Goal: Browse casually: Explore the website without a specific task or goal

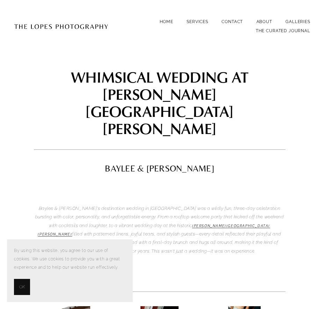
click at [17, 290] on button "OK" at bounding box center [22, 287] width 16 height 16
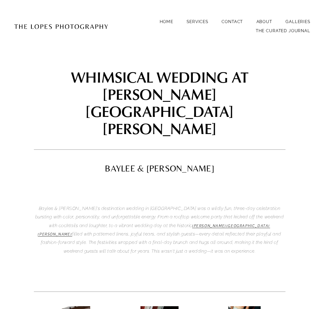
click at [200, 231] on em "filled with patterned linens, joyful tears, and stylish guests—every detail ref…" at bounding box center [162, 242] width 242 height 22
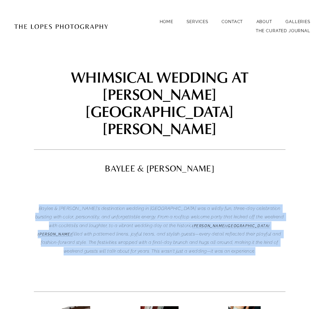
click at [200, 231] on em "filled with patterned linens, joyful tears, and stylish guests—every detail ref…" at bounding box center [162, 242] width 242 height 22
click at [229, 205] on p "Baylee & Chad’s destination wedding in Lisbon was a wildly fun, three-day celeb…" at bounding box center [160, 229] width 252 height 51
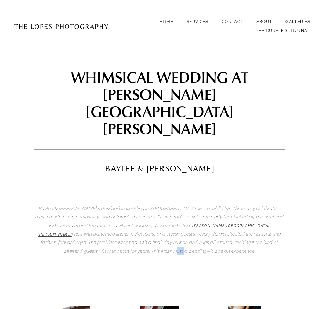
click at [229, 205] on p "Baylee & Chad’s destination wedding in Lisbon was a wildly fun, three-day celeb…" at bounding box center [160, 229] width 252 height 51
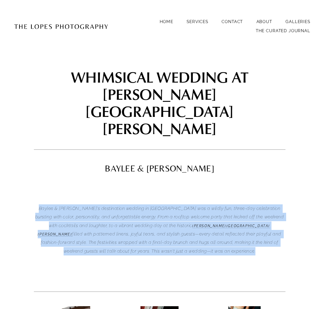
click at [229, 205] on p "Baylee & Chad’s destination wedding in Lisbon was a wildly fun, three-day celeb…" at bounding box center [160, 229] width 252 height 51
click at [233, 231] on em "filled with patterned linens, joyful tears, and stylish guests—every detail ref…" at bounding box center [162, 242] width 242 height 22
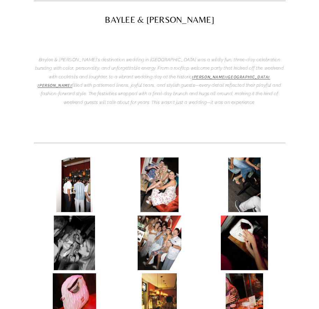
scroll to position [153, 0]
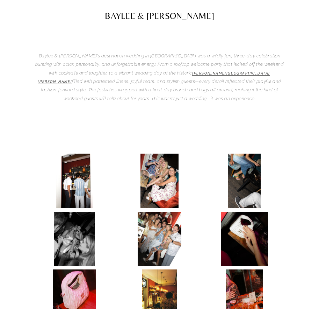
click at [67, 154] on img at bounding box center [74, 181] width 37 height 55
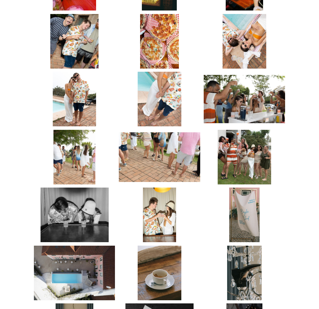
scroll to position [468, 0]
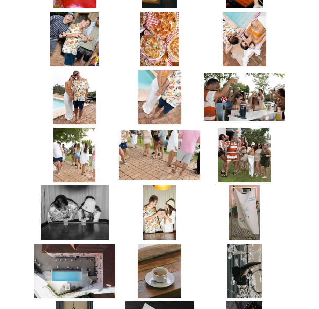
click at [245, 128] on img at bounding box center [244, 155] width 53 height 55
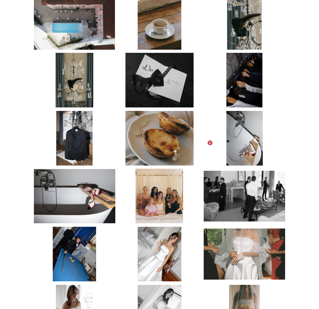
scroll to position [796, 0]
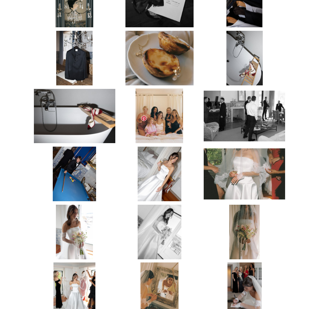
click at [157, 147] on img at bounding box center [160, 174] width 44 height 55
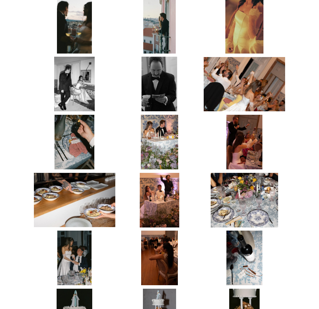
scroll to position [2155, 0]
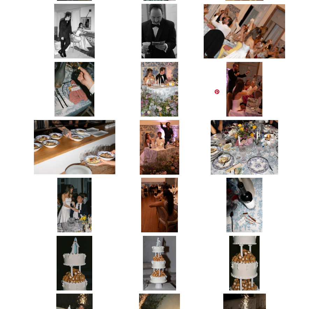
click at [226, 128] on img at bounding box center [244, 147] width 67 height 55
click at [282, 178] on link at bounding box center [245, 205] width 82 height 55
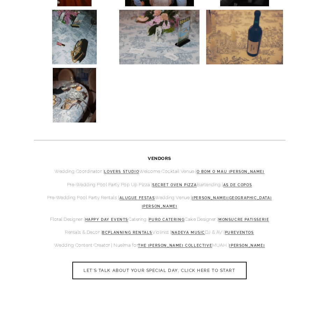
scroll to position [2890, 0]
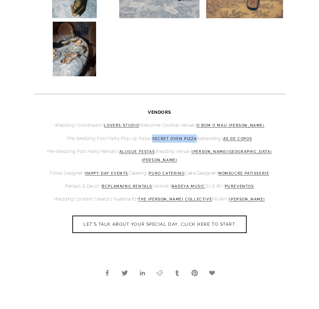
drag, startPoint x: 276, startPoint y: 142, endPoint x: 283, endPoint y: 94, distance: 48.4
click at [283, 102] on div "VENDORS Wedding Coordinator | Lovers Studio Welcome Cocktail Venue | O Bom O Ma…" at bounding box center [160, 155] width 264 height 107
click at [281, 182] on p "Rentals & Decor | Bcplanning Rentals Violinist | Nadeya Music DJ & AV | Pureven…" at bounding box center [160, 186] width 252 height 8
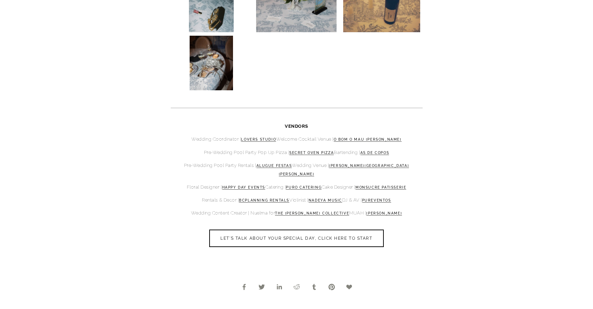
scroll to position [2892, 0]
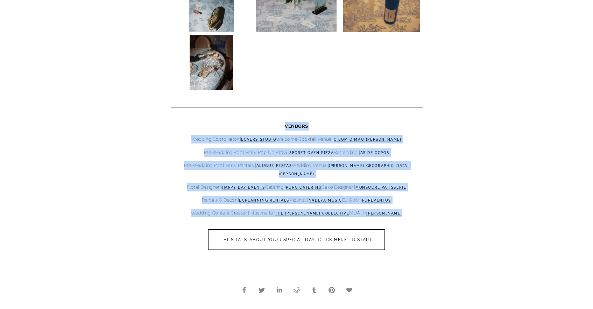
drag, startPoint x: 421, startPoint y: 185, endPoint x: 436, endPoint y: 83, distance: 102.8
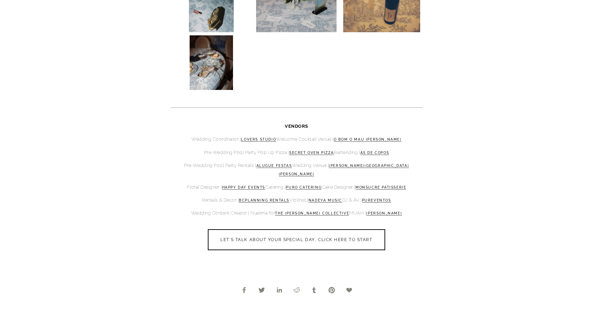
drag, startPoint x: 440, startPoint y: 94, endPoint x: 440, endPoint y: 177, distance: 82.9
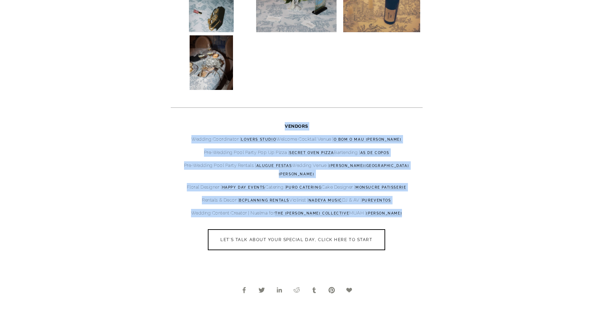
drag, startPoint x: 440, startPoint y: 177, endPoint x: 452, endPoint y: 83, distance: 94.5
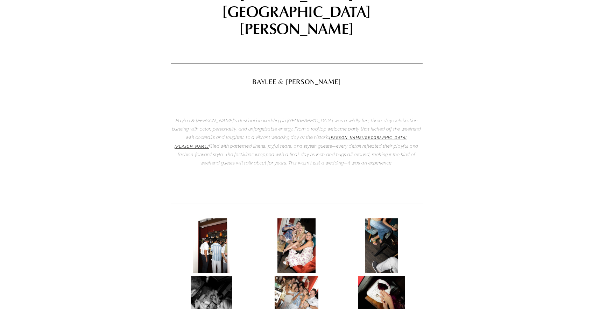
scroll to position [0, 0]
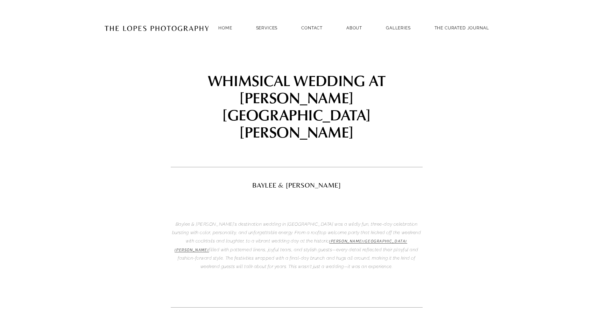
click at [305, 182] on h2 "BAYLEE & CHAD" at bounding box center [297, 185] width 252 height 7
copy div "BAYLEE & CHAD"
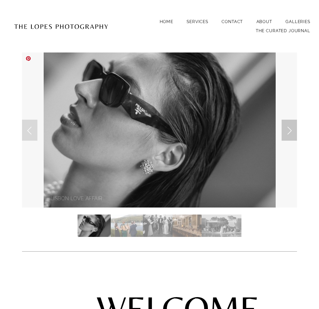
click at [295, 127] on link "Next Slide" at bounding box center [289, 130] width 15 height 21
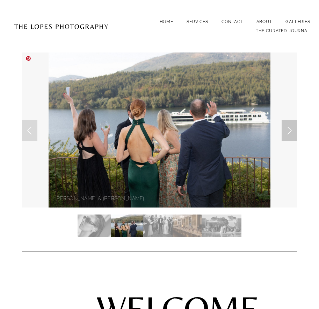
click at [292, 131] on link "Next Slide" at bounding box center [289, 130] width 15 height 21
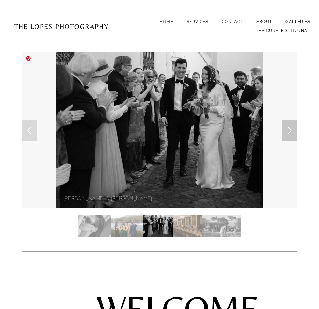
click at [292, 131] on link "Next Slide" at bounding box center [289, 130] width 15 height 21
